Goal: Book appointment/travel/reservation

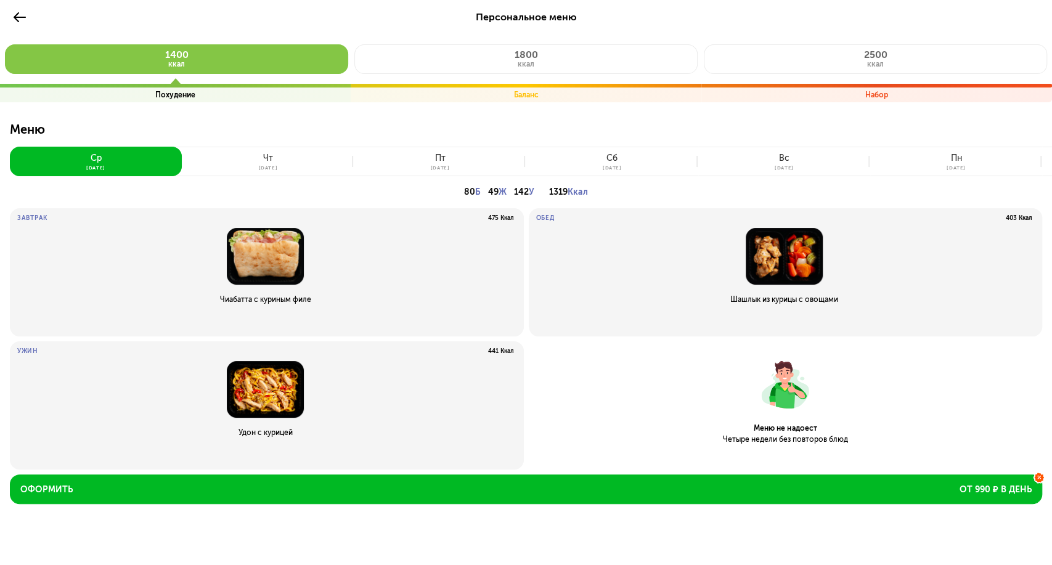
click at [494, 160] on button "[DATE]" at bounding box center [440, 162] width 172 height 30
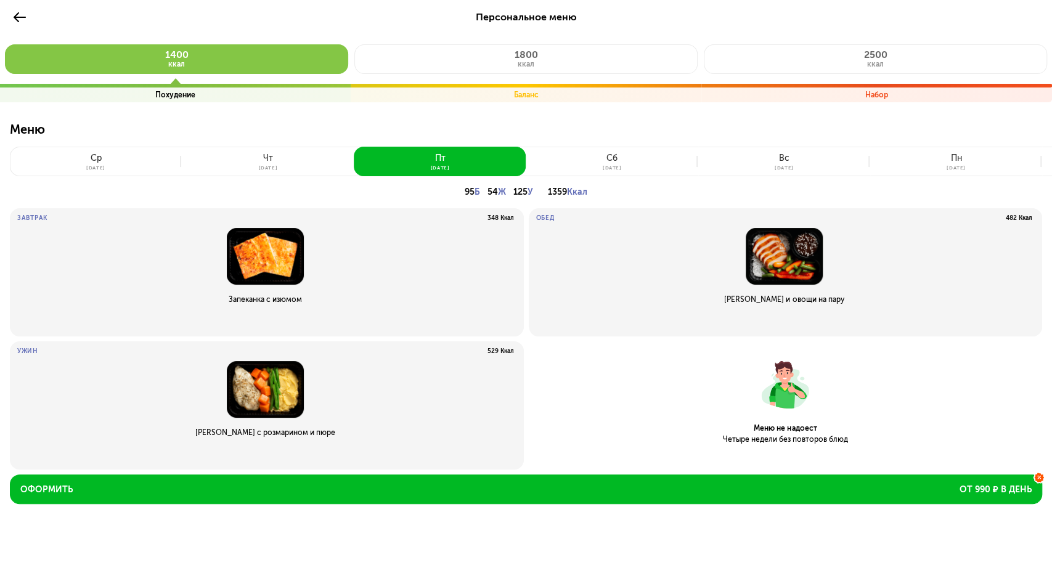
click at [601, 164] on button "[DATE]" at bounding box center [612, 162] width 172 height 30
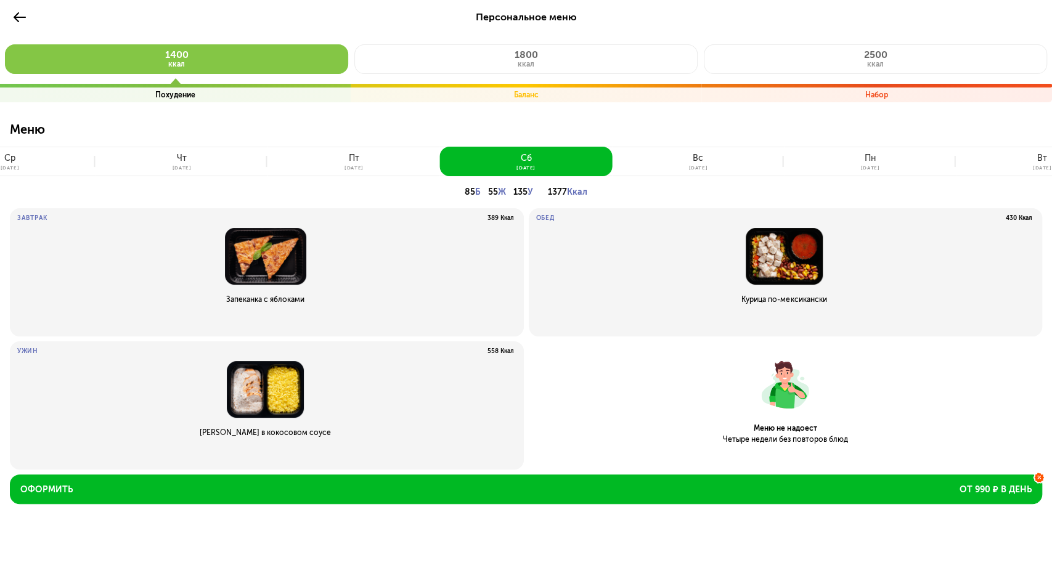
click at [748, 162] on button "[DATE]" at bounding box center [698, 162] width 172 height 30
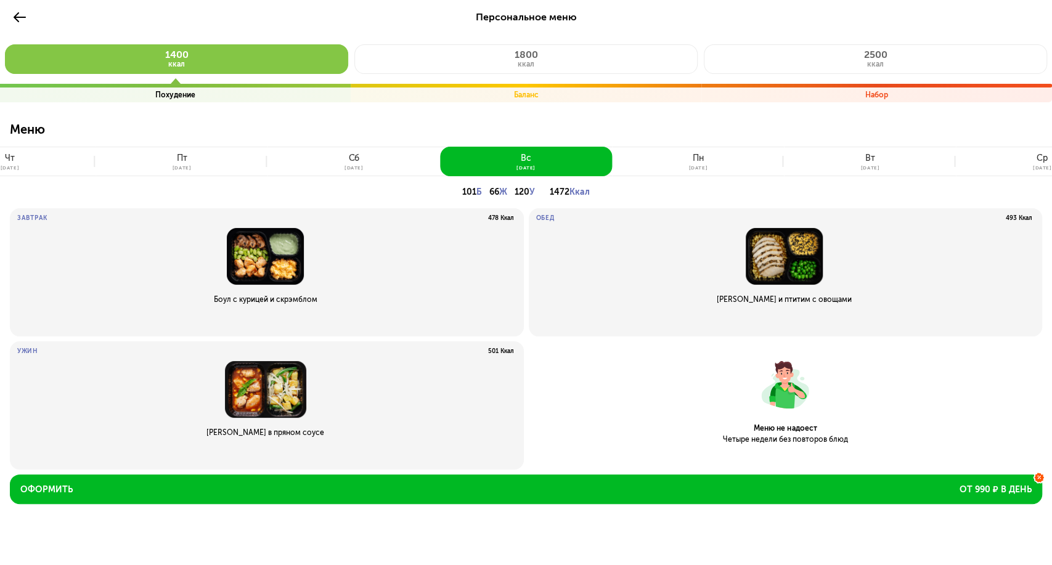
click at [897, 162] on button "вт 26 авг" at bounding box center [870, 162] width 172 height 30
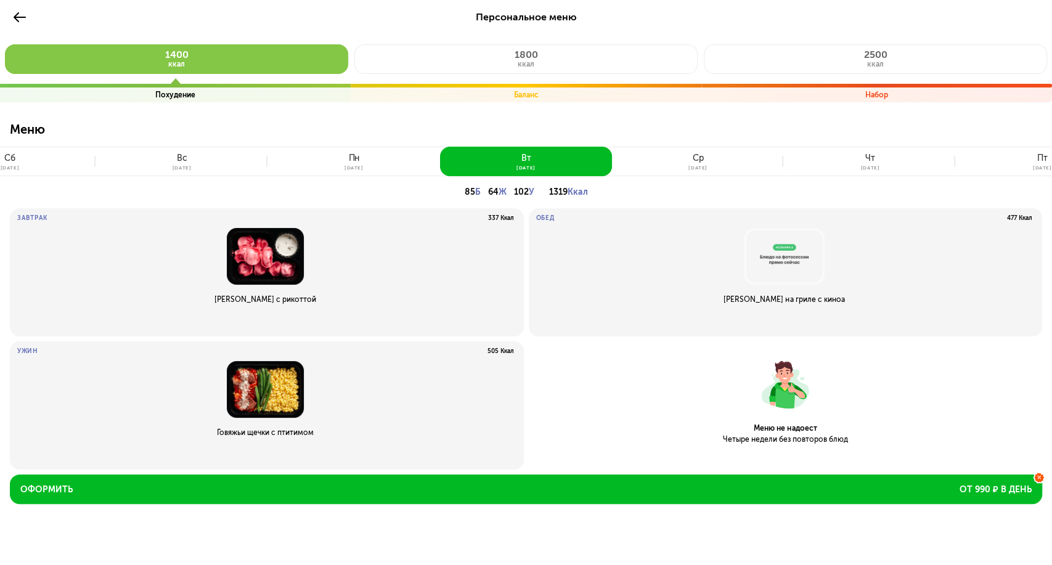
click at [271, 164] on button "пн 25 авг" at bounding box center [354, 162] width 172 height 30
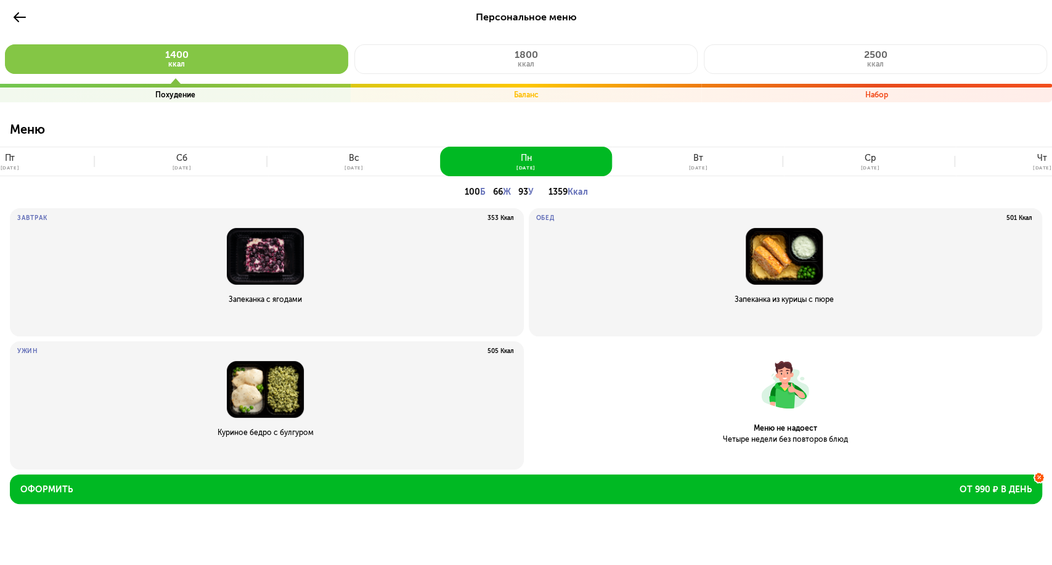
click at [181, 165] on div "23 авг" at bounding box center [182, 167] width 19 height 5
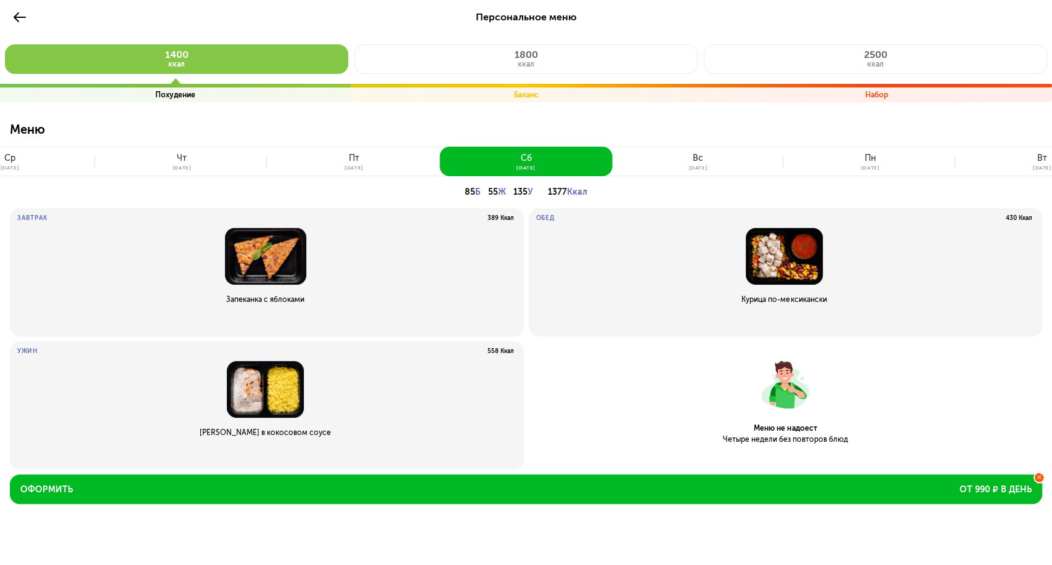
click at [144, 166] on button "чт 21 авг" at bounding box center [182, 162] width 172 height 30
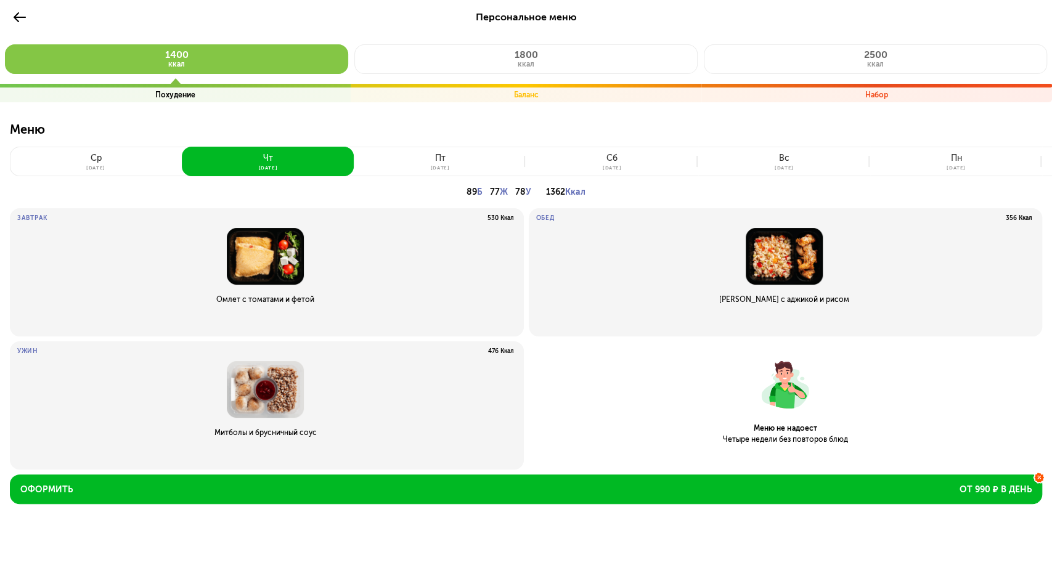
click at [123, 163] on button "ср 20 авг" at bounding box center [96, 162] width 172 height 30
